Goal: Task Accomplishment & Management: Manage account settings

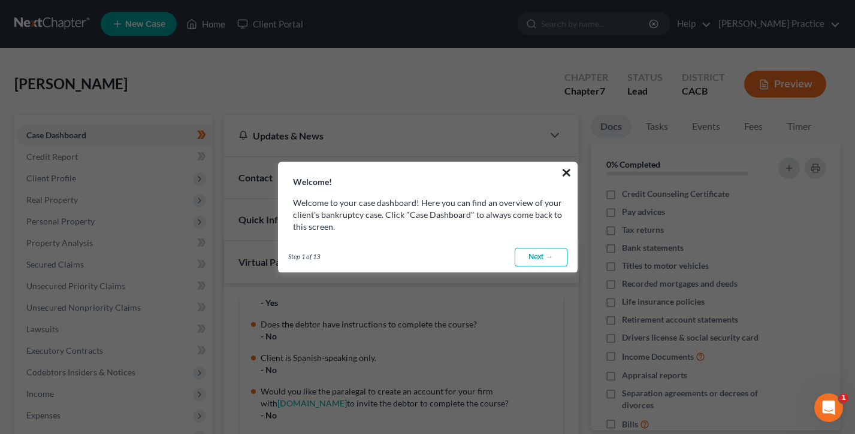
click at [565, 170] on button "×" at bounding box center [566, 172] width 11 height 19
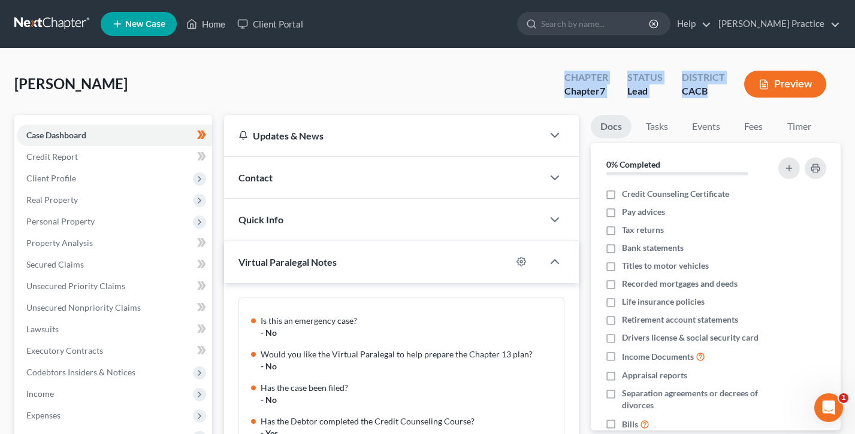
drag, startPoint x: 713, startPoint y: 92, endPoint x: 564, endPoint y: 74, distance: 150.2
click at [563, 74] on div "Chapter Chapter 7 Status Lead District CACB Preview" at bounding box center [698, 85] width 286 height 35
click at [564, 74] on div "Chapter Chapter 7" at bounding box center [586, 85] width 63 height 35
click at [214, 23] on link "Home" at bounding box center [205, 24] width 51 height 22
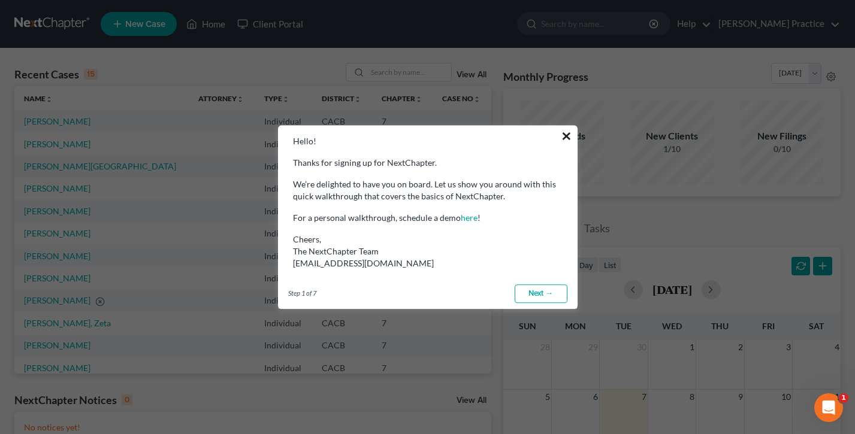
click at [565, 139] on button "×" at bounding box center [566, 135] width 11 height 19
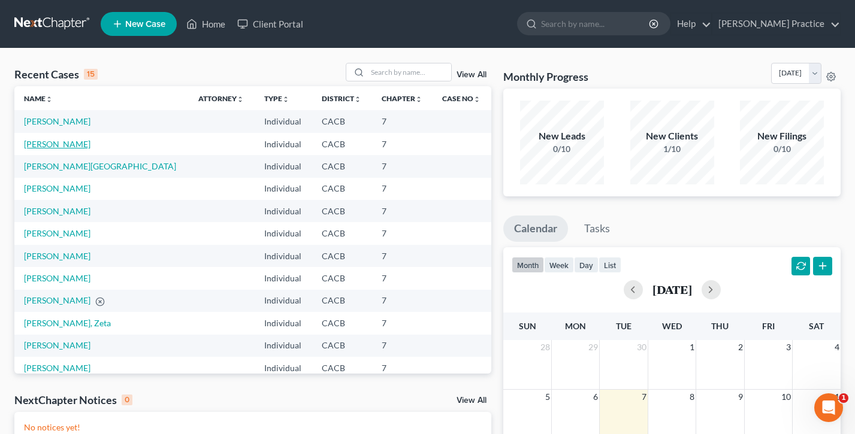
click at [55, 142] on link "Cornejo, Ada" at bounding box center [57, 144] width 66 height 10
select select "3"
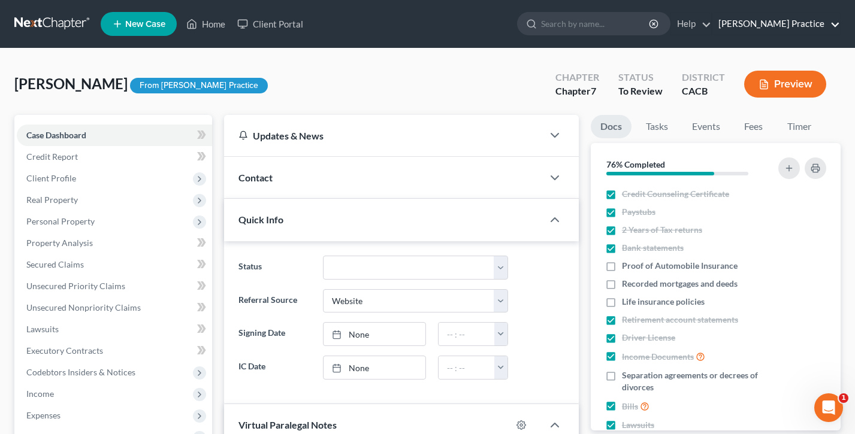
click at [766, 31] on link "Douglas Law Practice" at bounding box center [776, 24] width 128 height 22
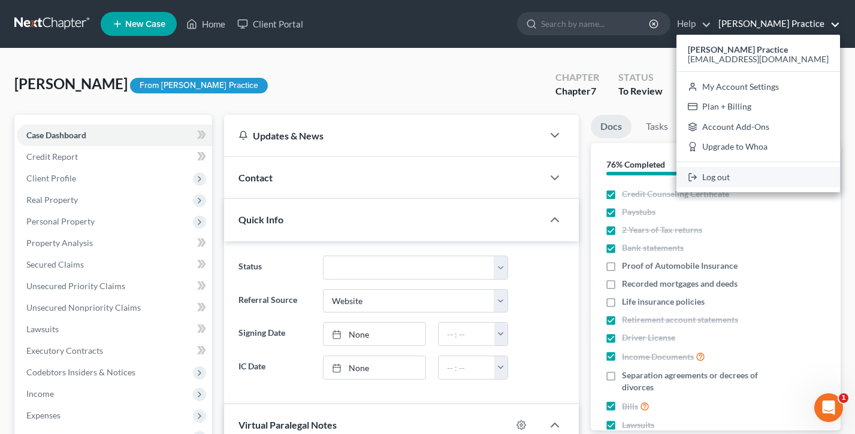
click at [755, 183] on link "Log out" at bounding box center [758, 177] width 164 height 20
